Goal: Task Accomplishment & Management: Use online tool/utility

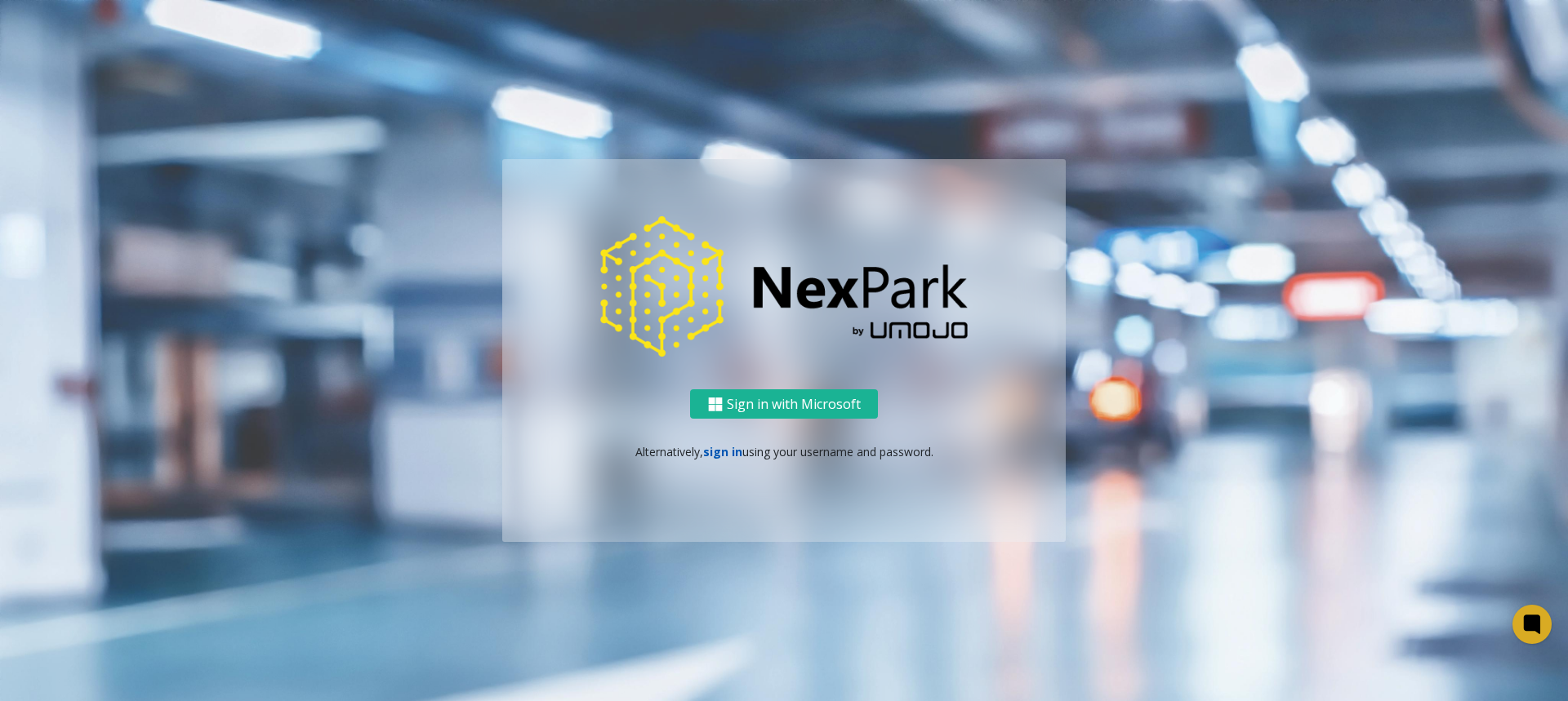
click at [718, 454] on link "sign in" at bounding box center [722, 452] width 39 height 15
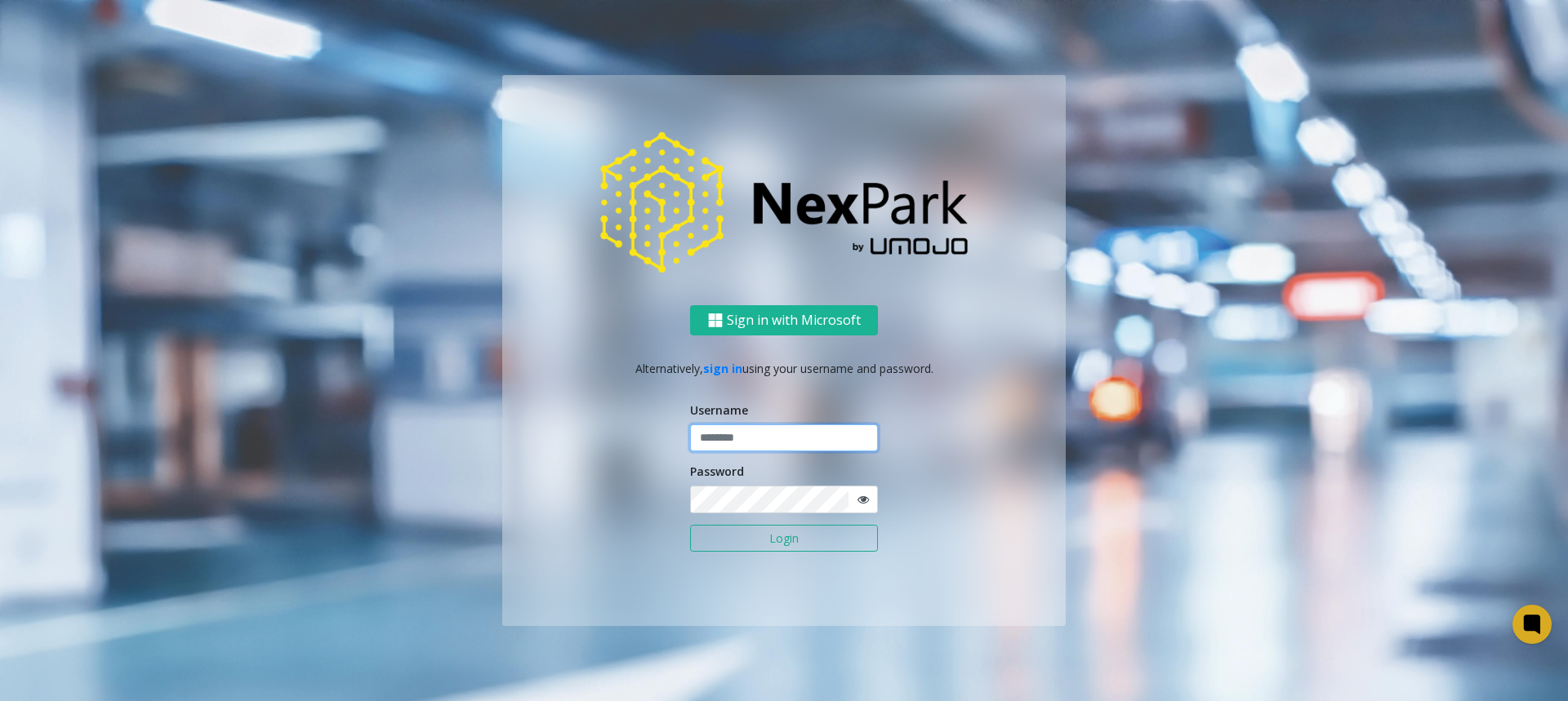
click at [709, 442] on input "text" at bounding box center [784, 437] width 188 height 27
type input "*****"
click at [690, 525] on button "Login" at bounding box center [784, 539] width 188 height 27
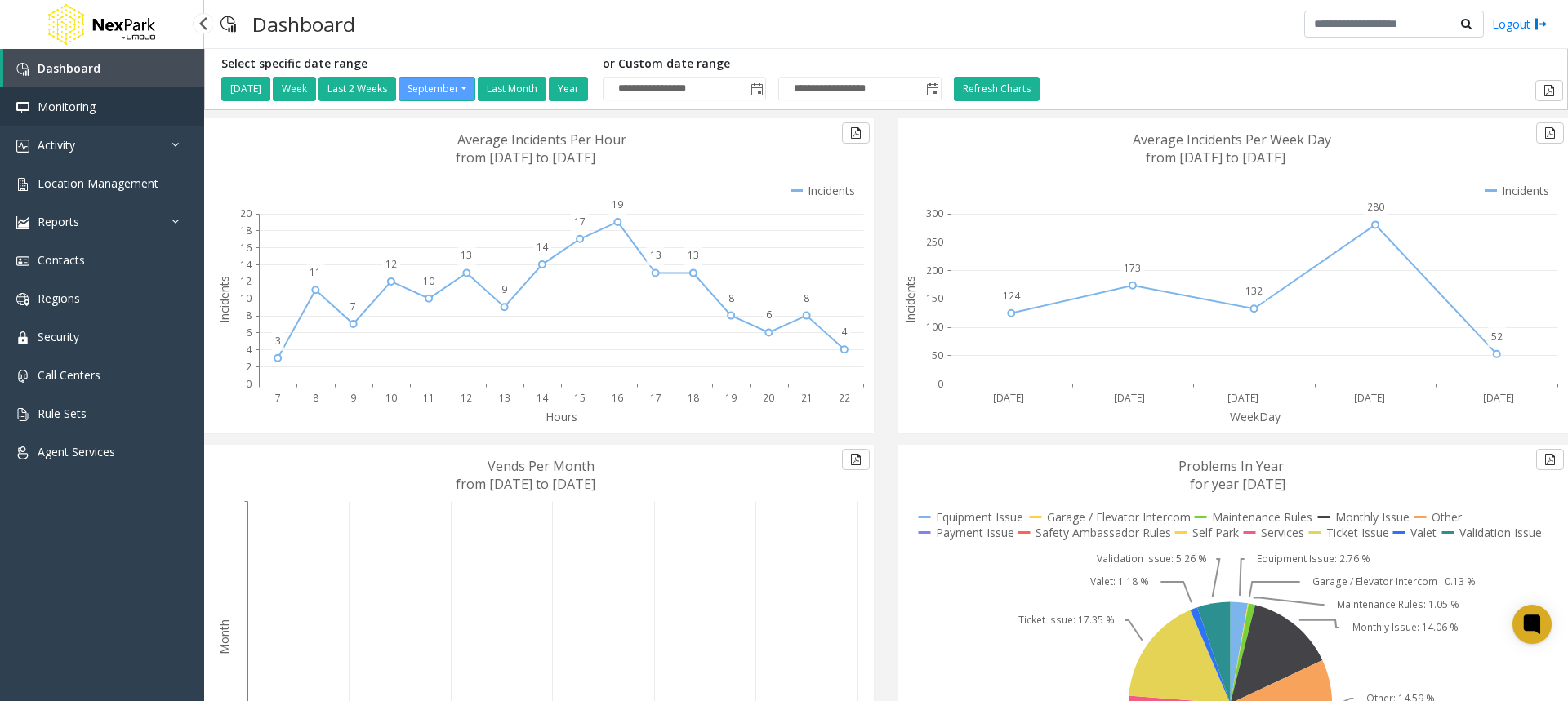
click at [80, 91] on link "Monitoring" at bounding box center [102, 106] width 204 height 39
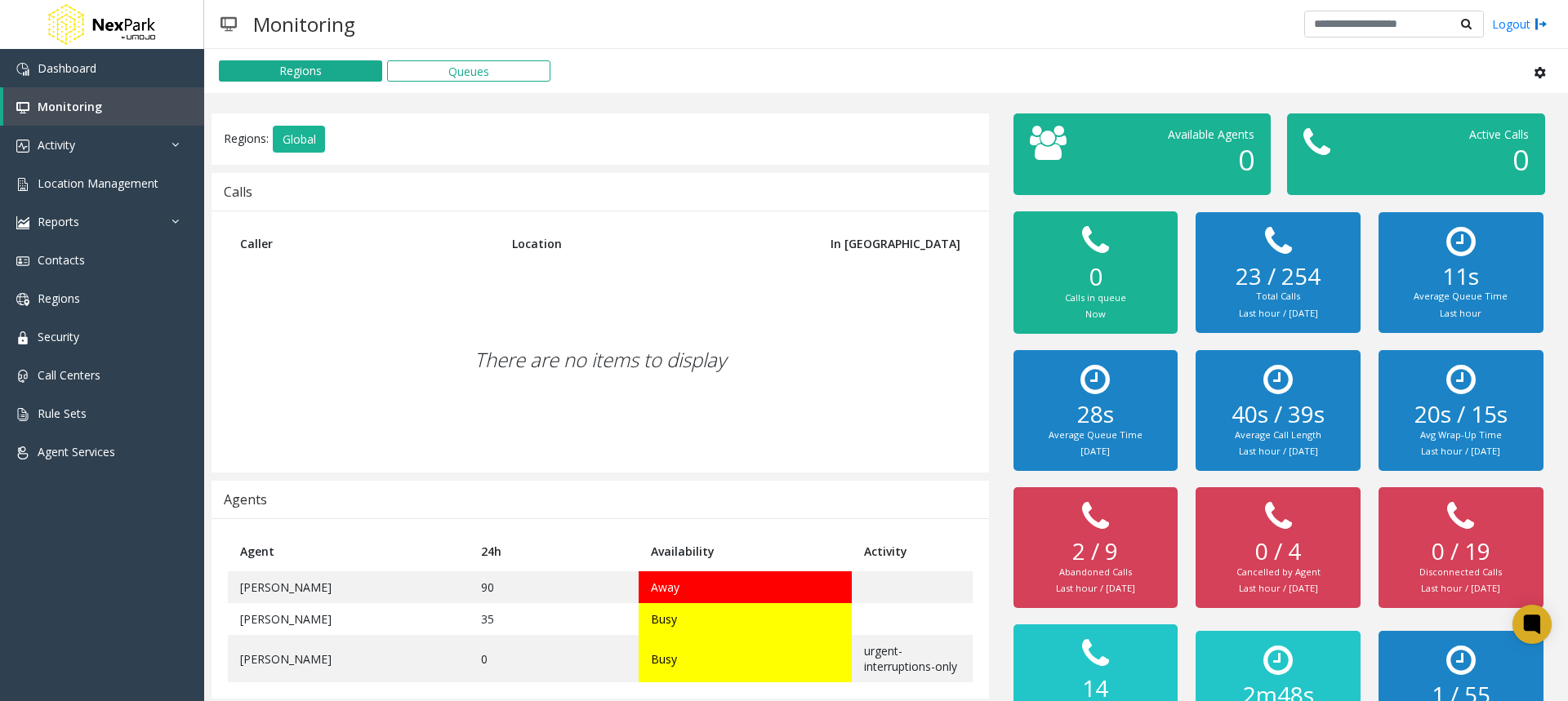
scroll to position [59, 0]
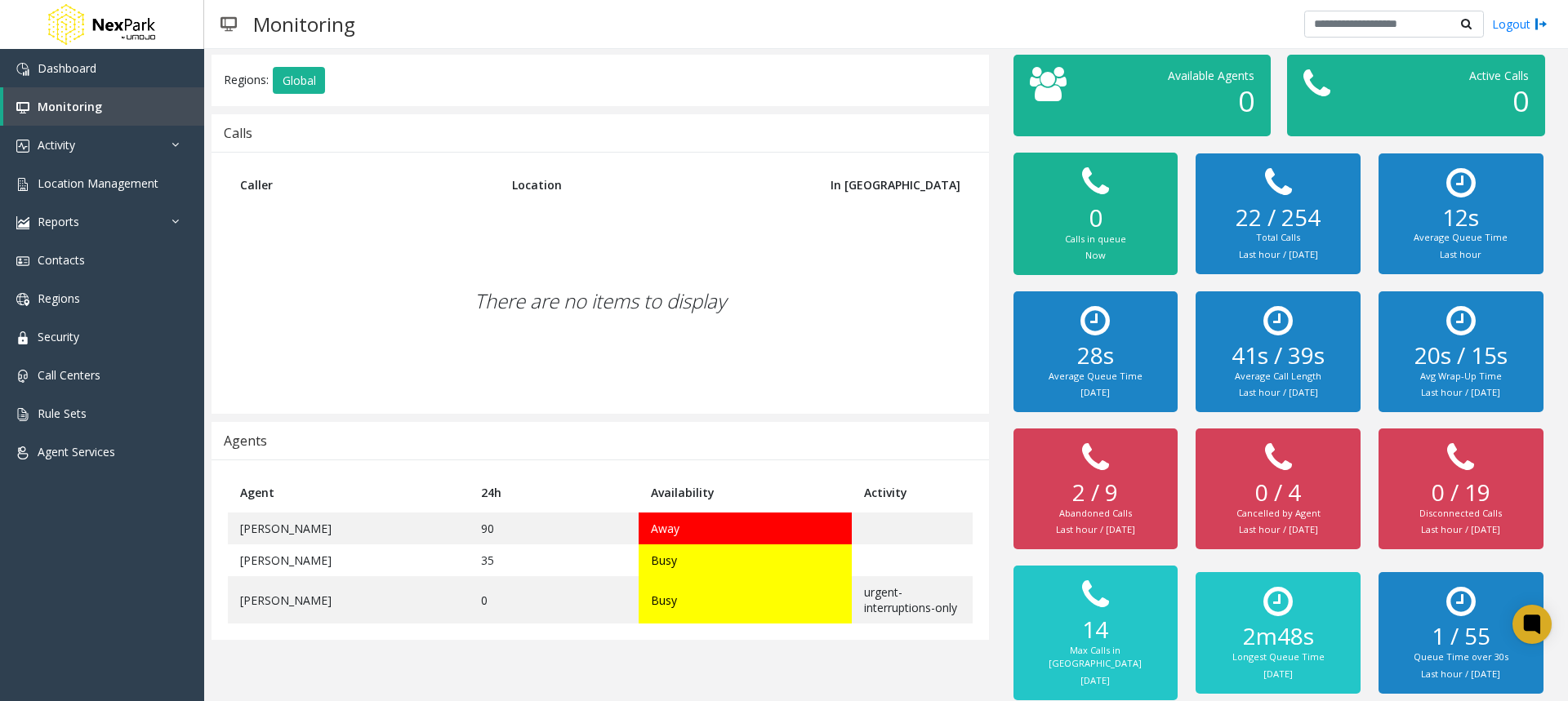
click at [1266, 354] on h2 "41s / 39s" at bounding box center [1277, 355] width 131 height 27
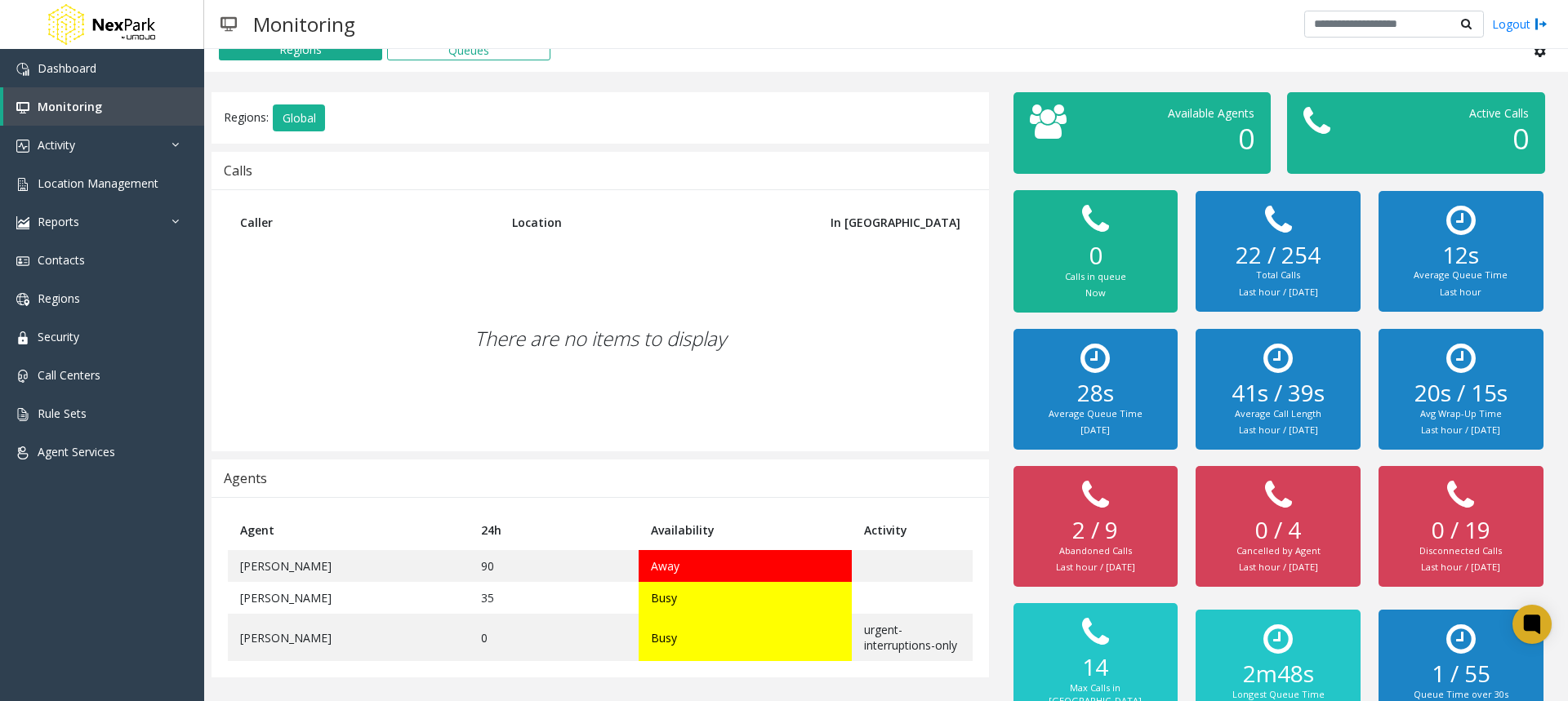
scroll to position [0, 0]
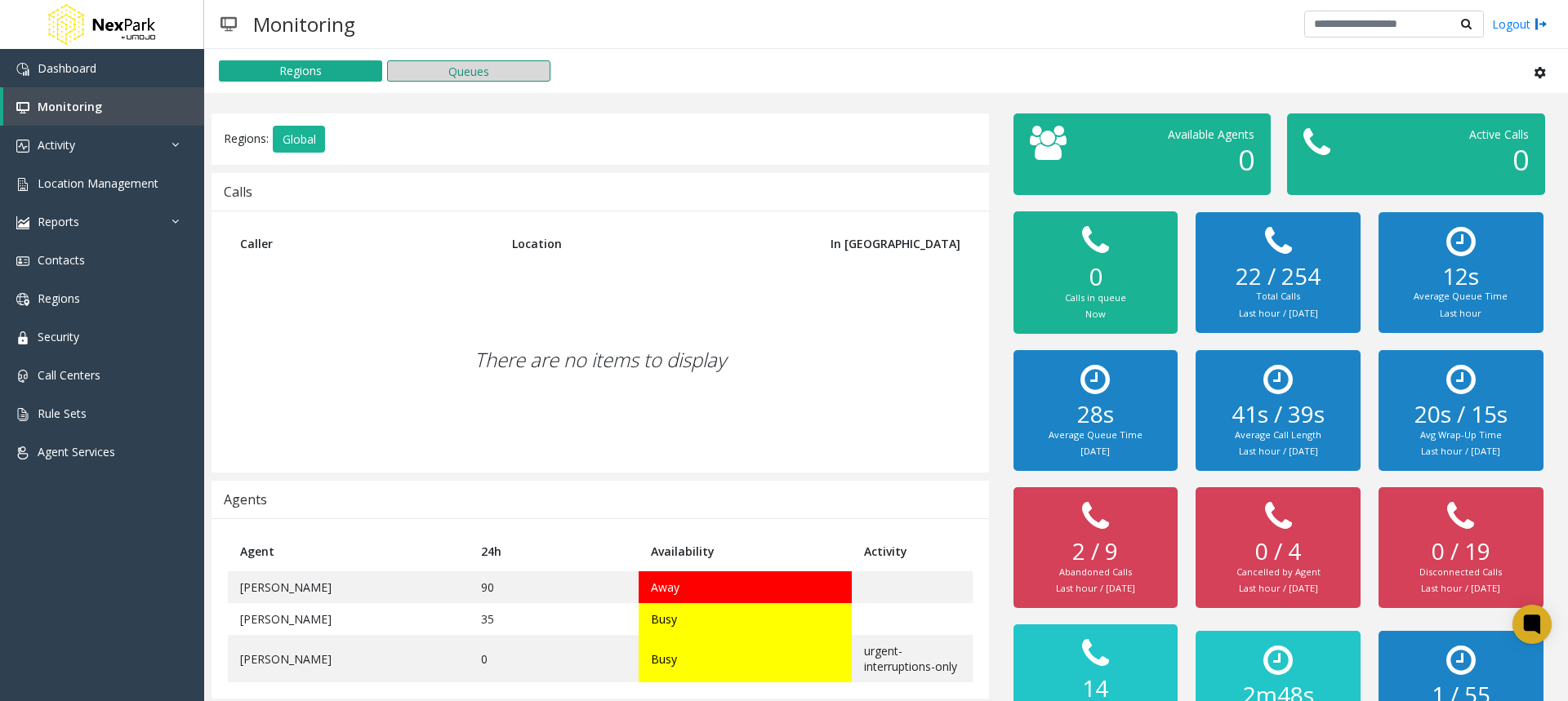
click at [478, 76] on button "Queues" at bounding box center [469, 71] width 164 height 21
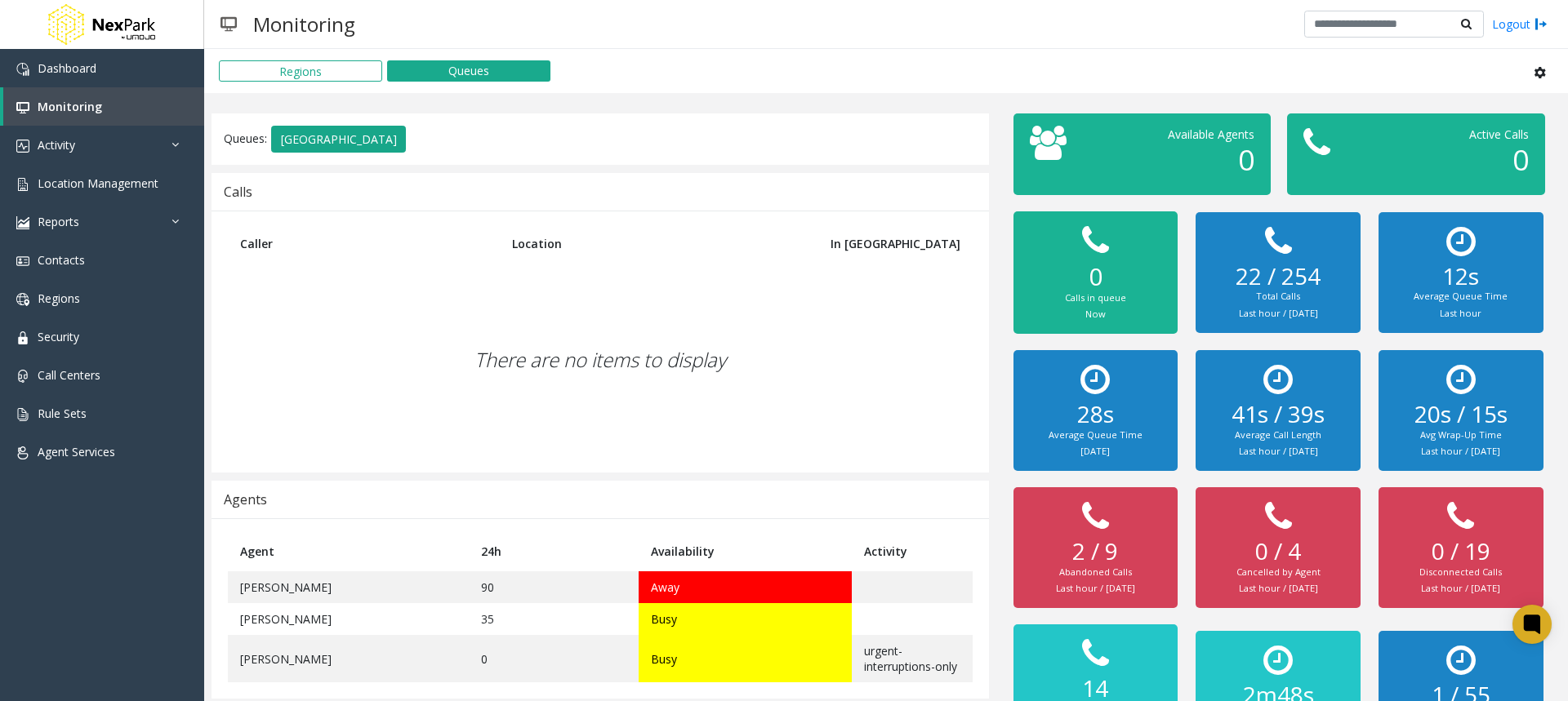
click at [315, 134] on button "[GEOGRAPHIC_DATA]" at bounding box center [338, 139] width 135 height 27
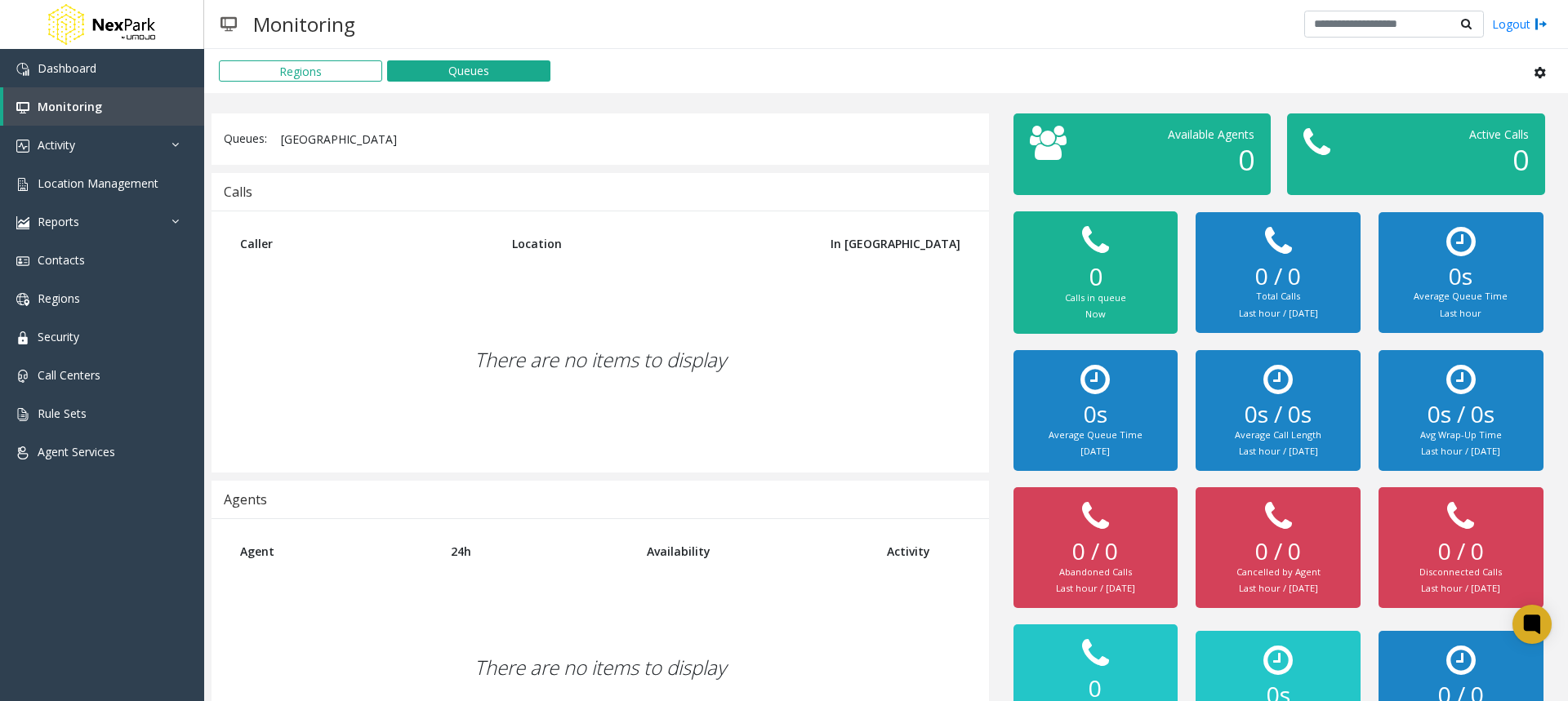
click at [315, 134] on button "[GEOGRAPHIC_DATA]" at bounding box center [338, 139] width 135 height 27
